Goal: Feedback & Contribution: Submit feedback/report problem

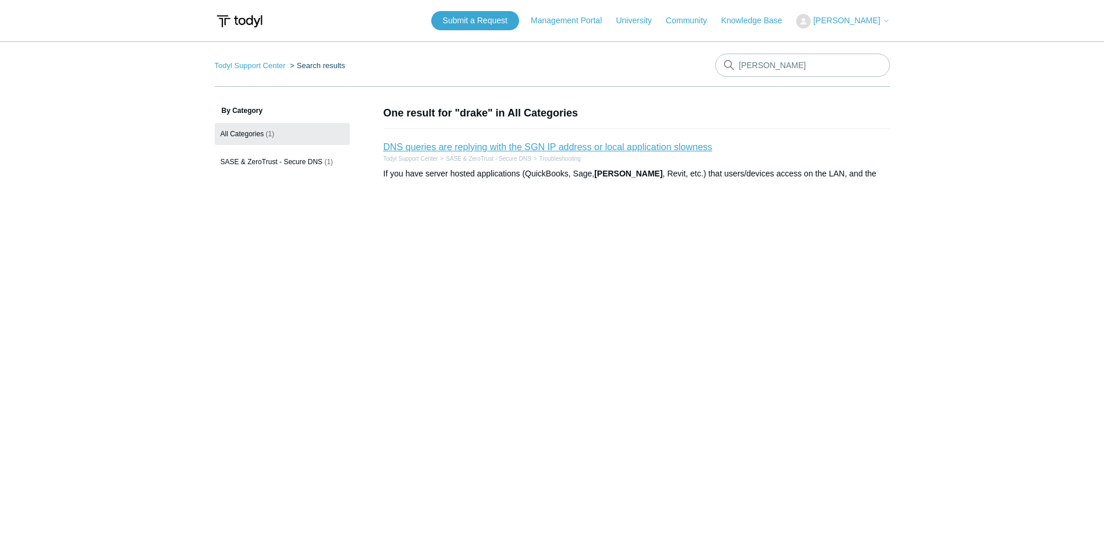
click at [670, 144] on link "DNS queries are replying with the SGN IP address or local application slowness" at bounding box center [548, 147] width 329 height 10
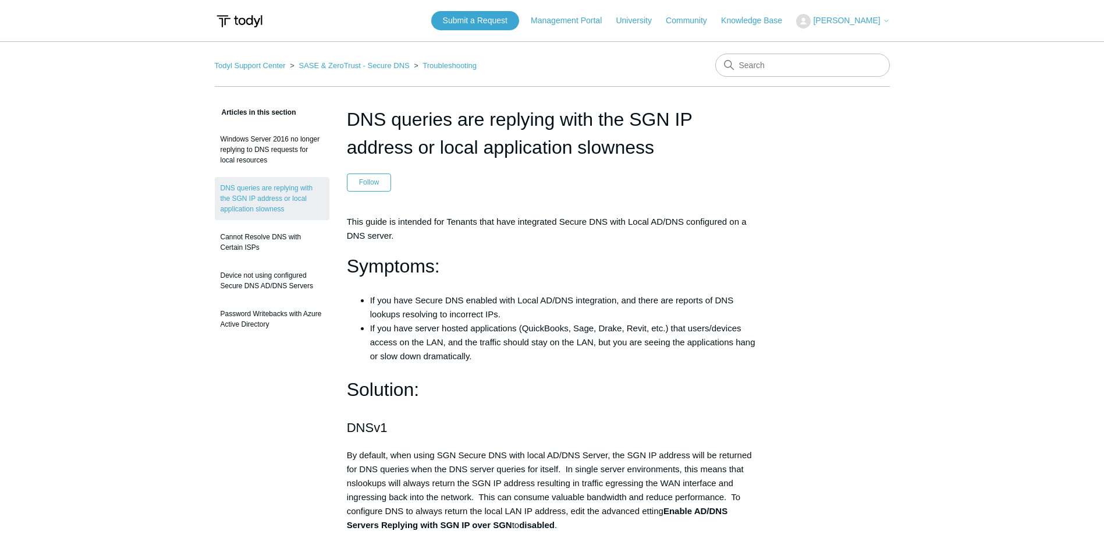
click at [819, 25] on span "[PERSON_NAME]" at bounding box center [851, 20] width 76 height 9
click at [837, 42] on link "My Support Requests" at bounding box center [853, 46] width 113 height 20
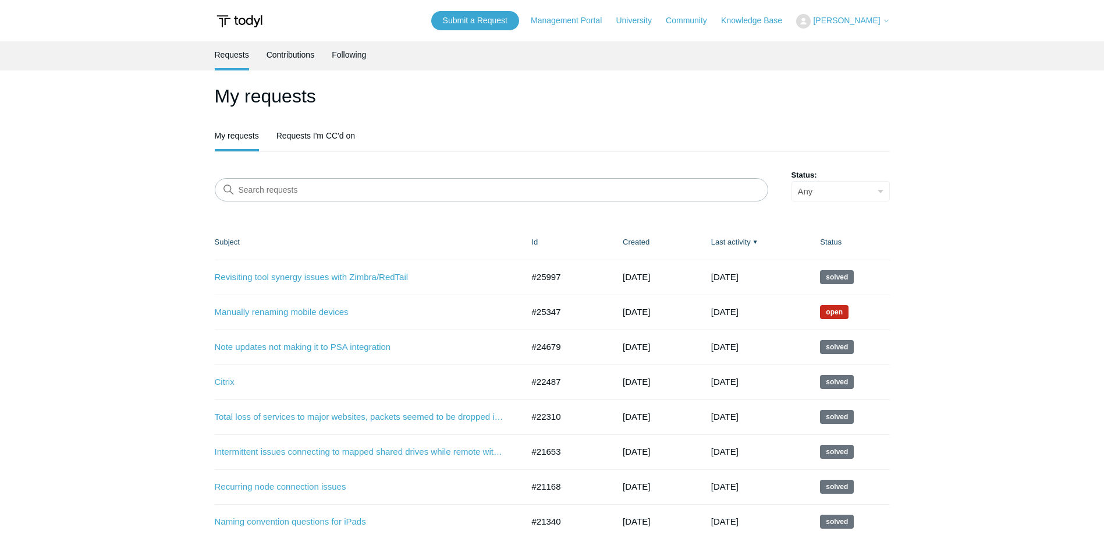
click at [514, 32] on header "Submit a Request Management Portal University Community Knowledge Base Lucas Wi…" at bounding box center [552, 20] width 675 height 41
click at [507, 23] on link "Submit a Request" at bounding box center [475, 20] width 88 height 19
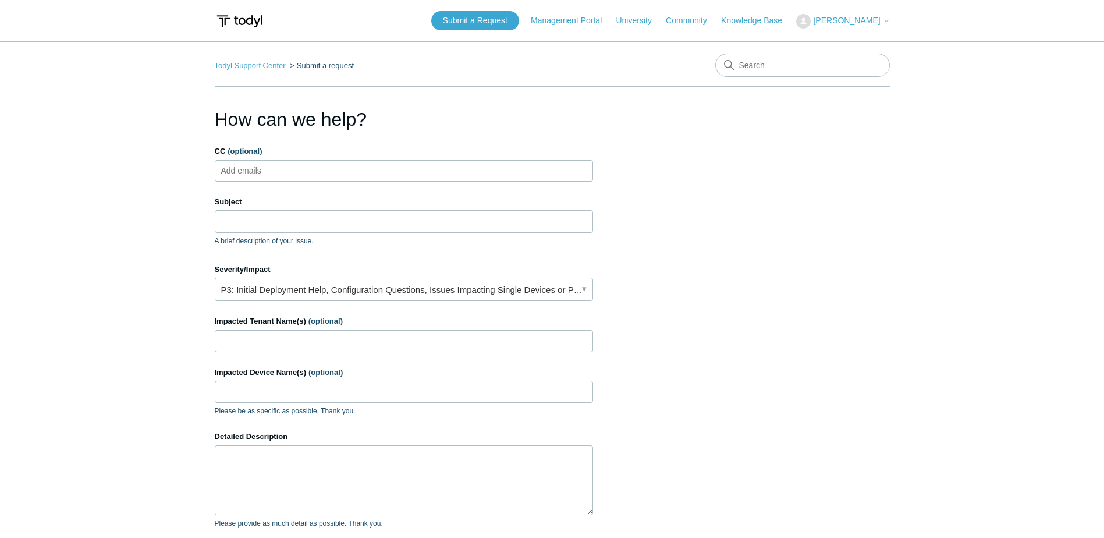
scroll to position [58, 0]
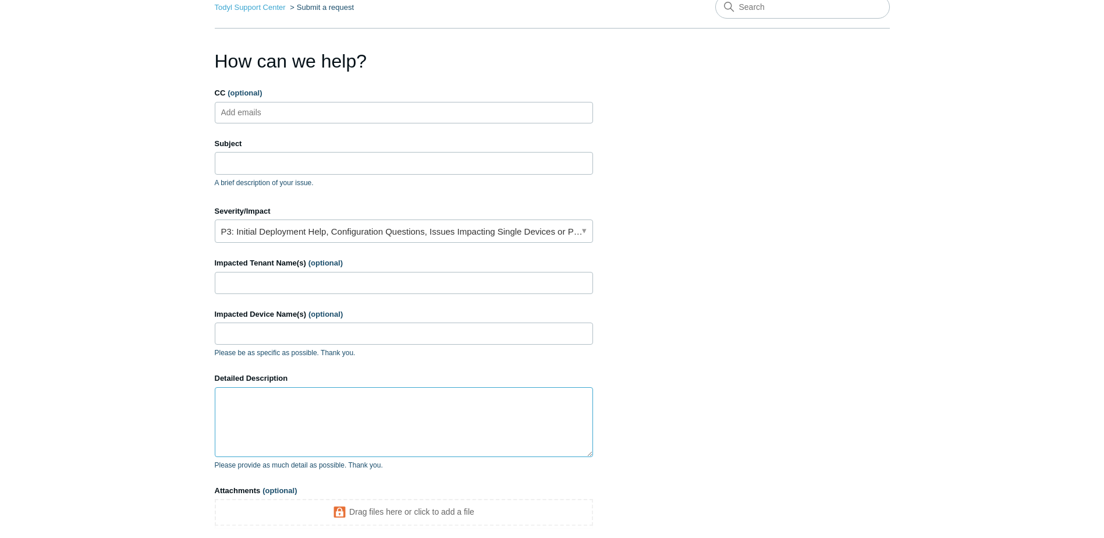
click at [350, 406] on textarea "Detailed Description" at bounding box center [404, 422] width 378 height 70
click at [247, 406] on textarea "Sluggish performance with some versions of Drake, looking to see if there aer k…" at bounding box center [404, 422] width 378 height 70
click at [377, 403] on textarea "Sluggish performance with some versions of Drake, looking to see if there aer k…" at bounding box center [404, 422] width 378 height 70
type textarea "Sluggish performance with some versions of Drake, looking to see if there aer k…"
click at [360, 272] on input "Impacted Tenant Name(s) (optional)" at bounding box center [404, 283] width 378 height 22
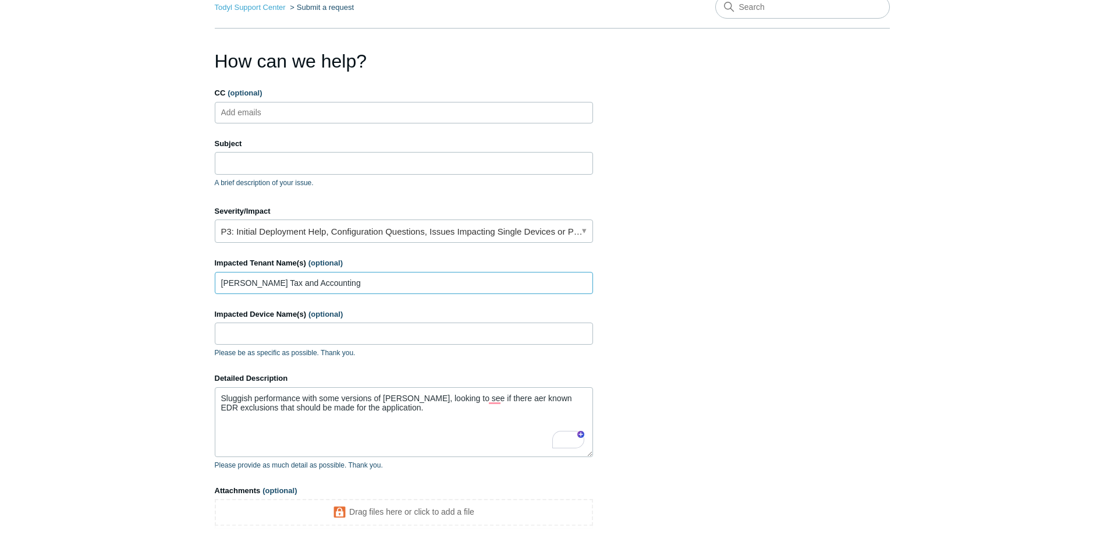
type input "Goodwin Tax and Accounting"
click at [298, 328] on input "Impacted Device Name(s) (optional)" at bounding box center [404, 333] width 378 height 22
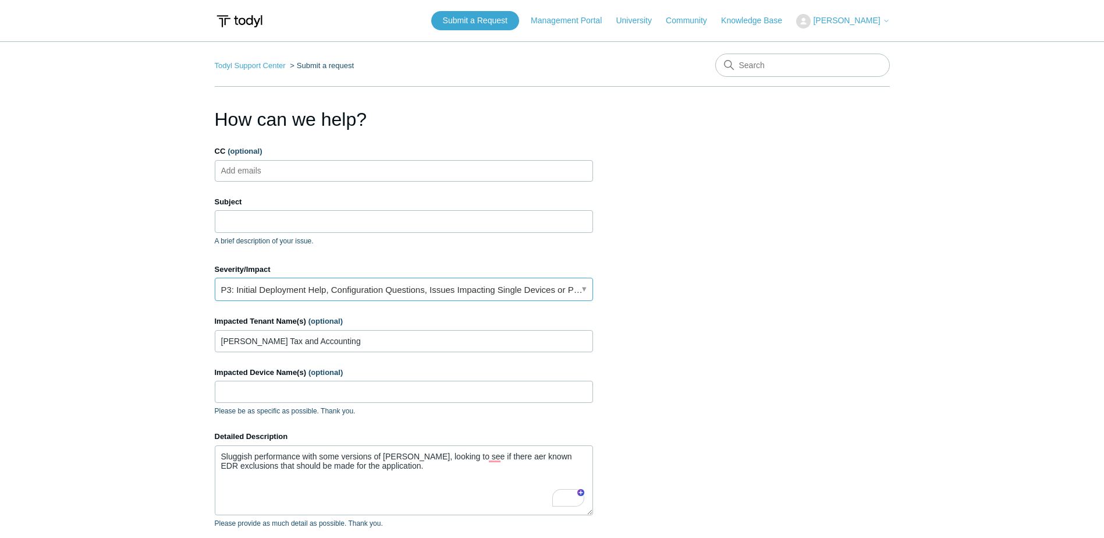
click at [347, 279] on link "P3: Initial Deployment Help, Configuration Questions, Issues Impacting Single D…" at bounding box center [404, 289] width 378 height 23
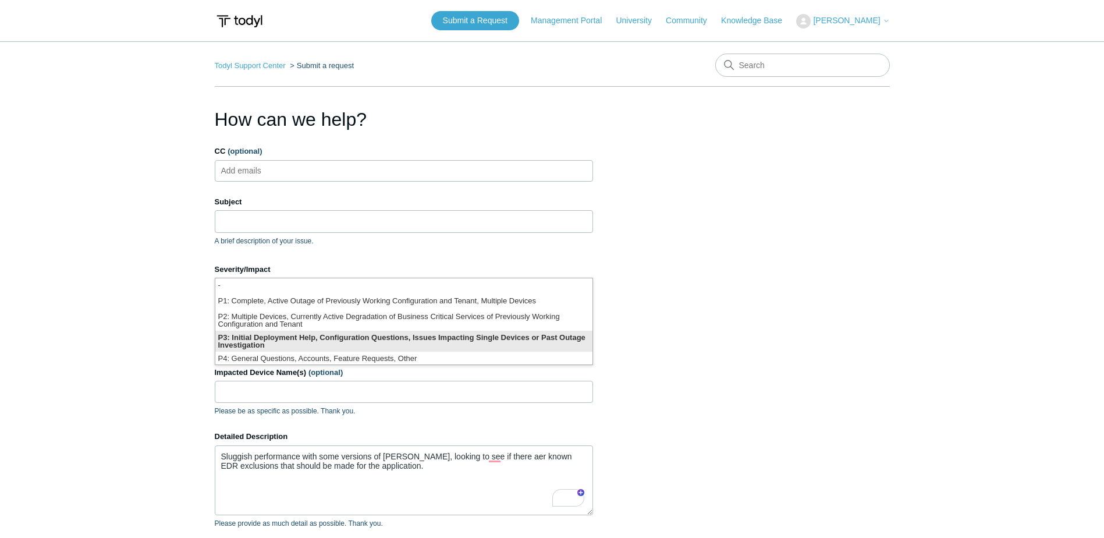
scroll to position [3, 0]
click at [668, 349] on section "How can we help? CC (optional) Add emails Subject A brief description of your i…" at bounding box center [552, 373] width 675 height 536
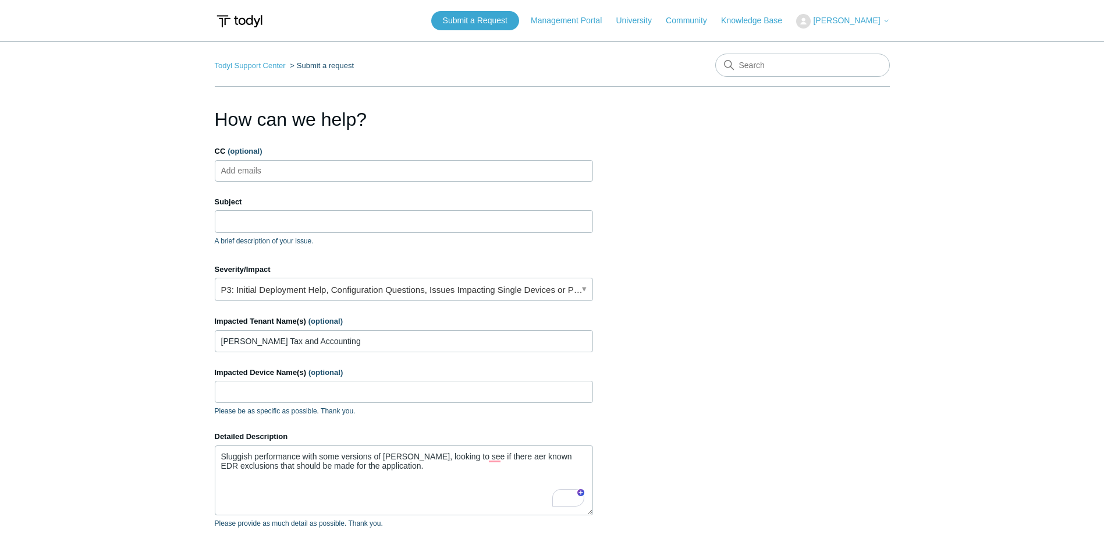
click at [469, 236] on p "A brief description of your issue." at bounding box center [404, 241] width 378 height 10
click at [471, 228] on input "Subject" at bounding box center [404, 221] width 378 height 22
type input "R"
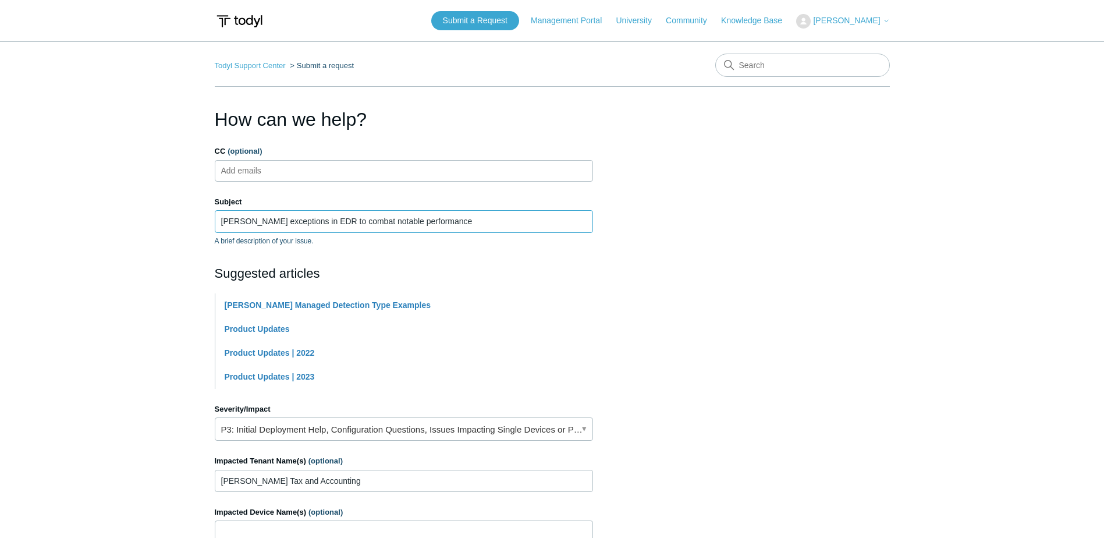
click at [460, 222] on input "Drake exceptions in EDR to combat notable performance" at bounding box center [404, 221] width 378 height 22
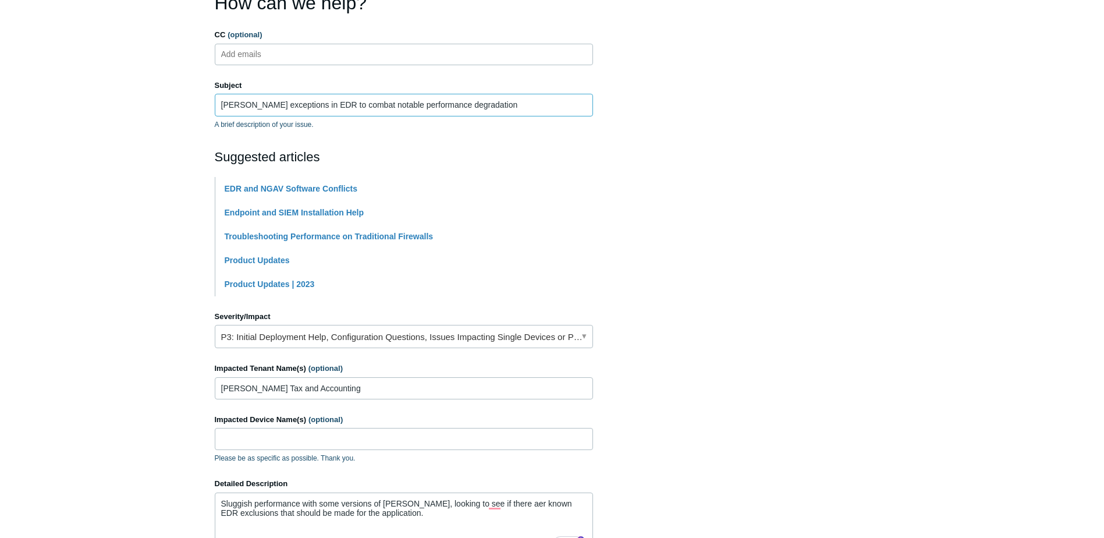
scroll to position [291, 0]
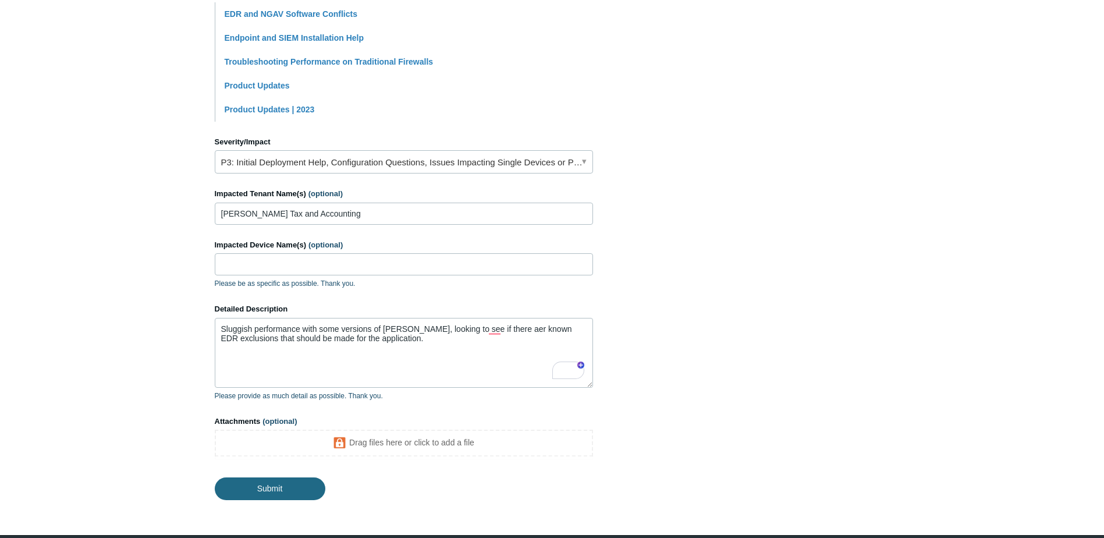
type input "Drake exceptions in EDR to combat notable performance degradation"
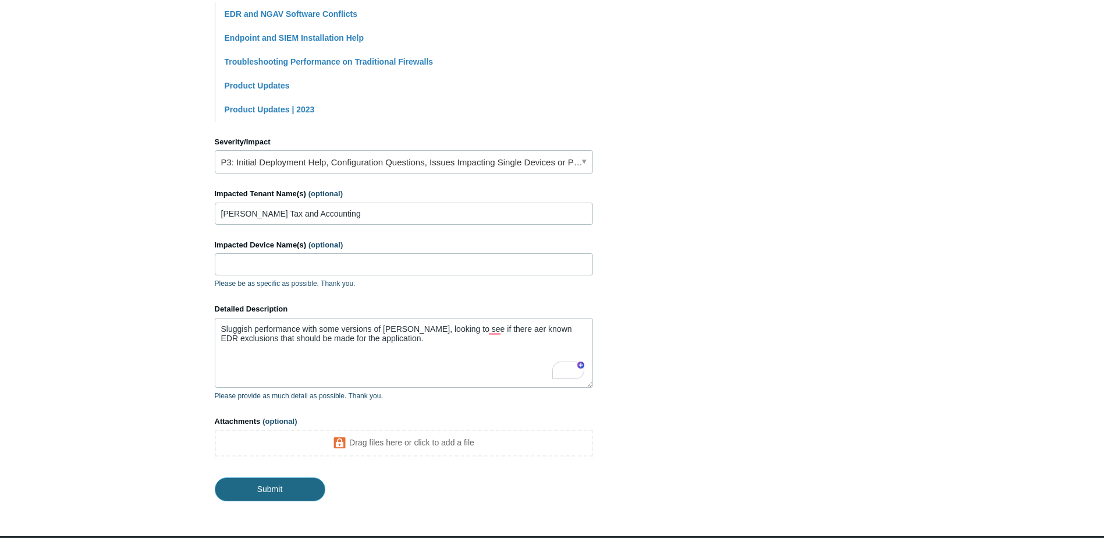
click at [291, 489] on input "Submit" at bounding box center [270, 488] width 111 height 23
